Goal: Obtain resource: Download file/media

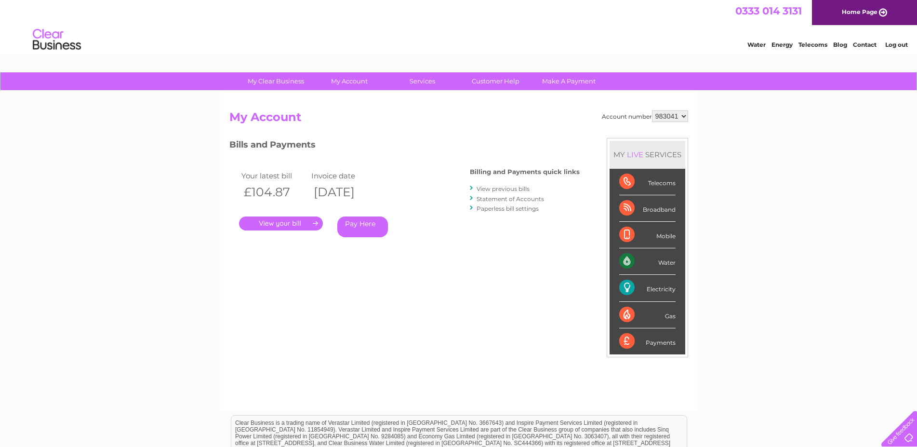
click at [526, 188] on link "View previous bills" at bounding box center [502, 188] width 53 height 7
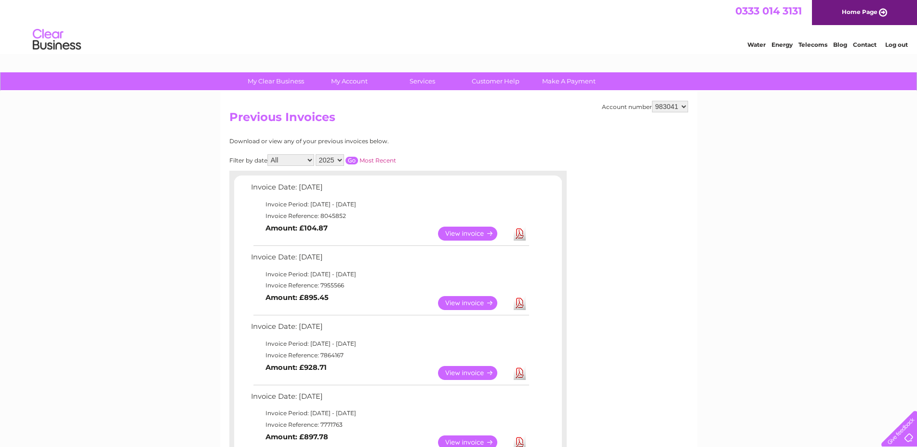
click at [476, 301] on link "View" at bounding box center [473, 303] width 71 height 14
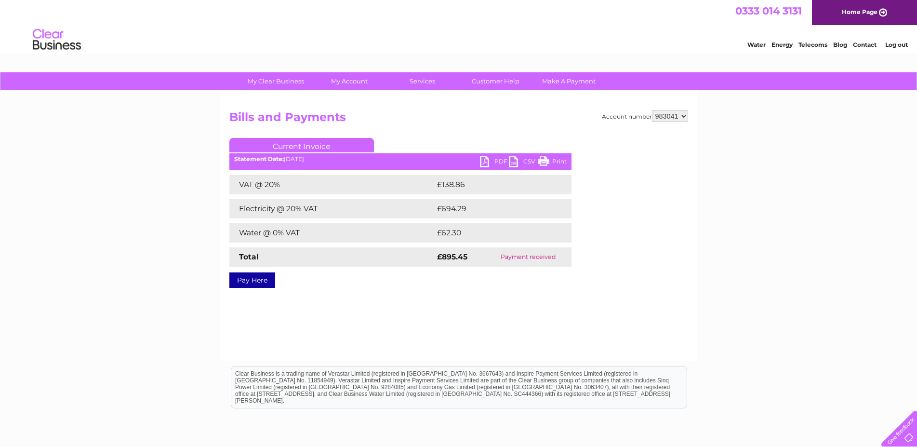
click at [482, 160] on link "PDF" at bounding box center [494, 163] width 29 height 14
click at [484, 160] on link "PDF" at bounding box center [494, 163] width 29 height 14
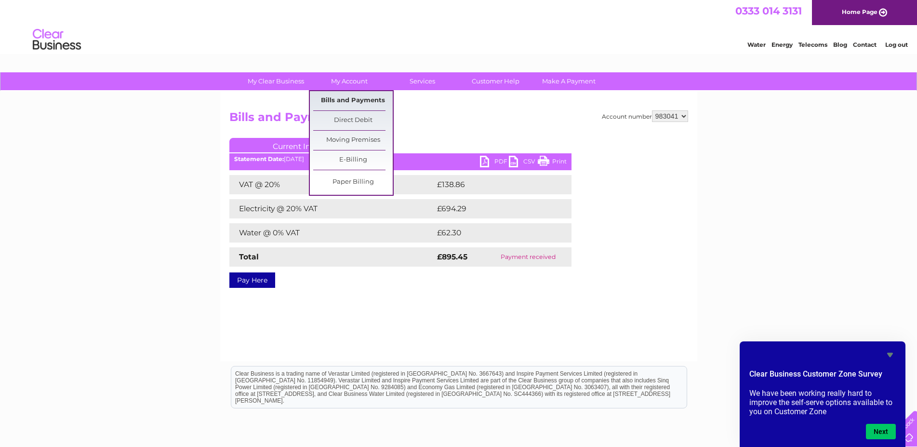
click at [330, 97] on link "Bills and Payments" at bounding box center [352, 100] width 79 height 19
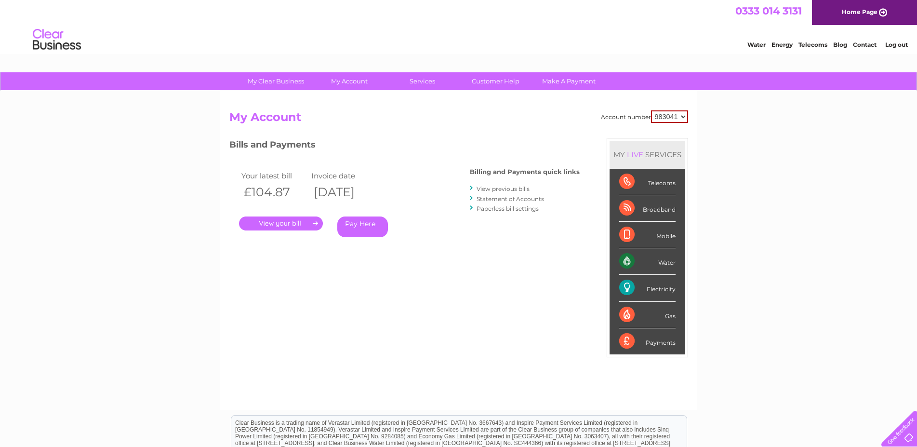
click at [282, 222] on link "." at bounding box center [281, 223] width 84 height 14
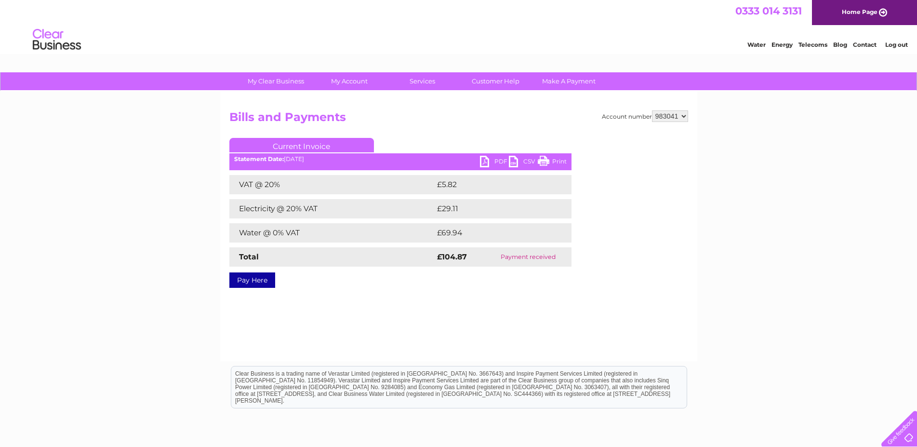
click at [484, 161] on link "PDF" at bounding box center [494, 163] width 29 height 14
